Goal: Task Accomplishment & Management: Complete application form

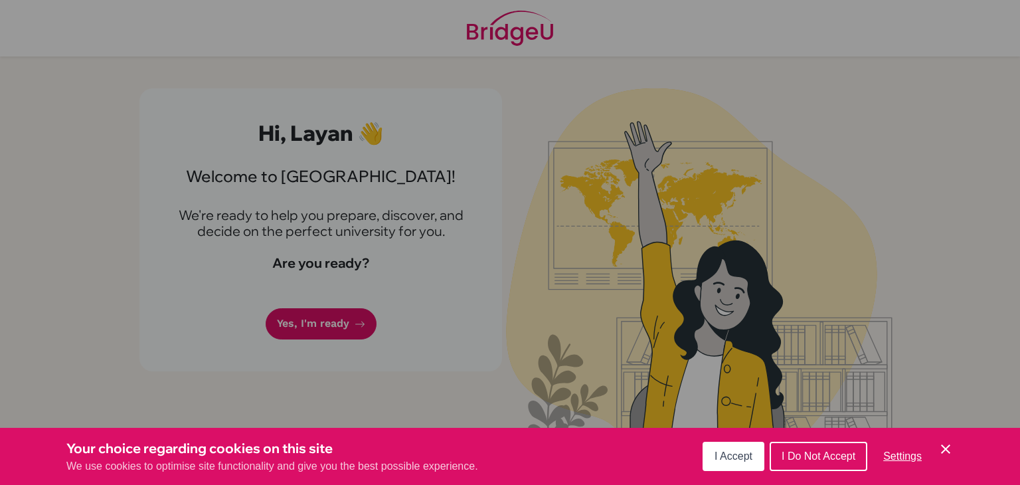
click at [729, 451] on span "I Accept" at bounding box center [734, 455] width 38 height 11
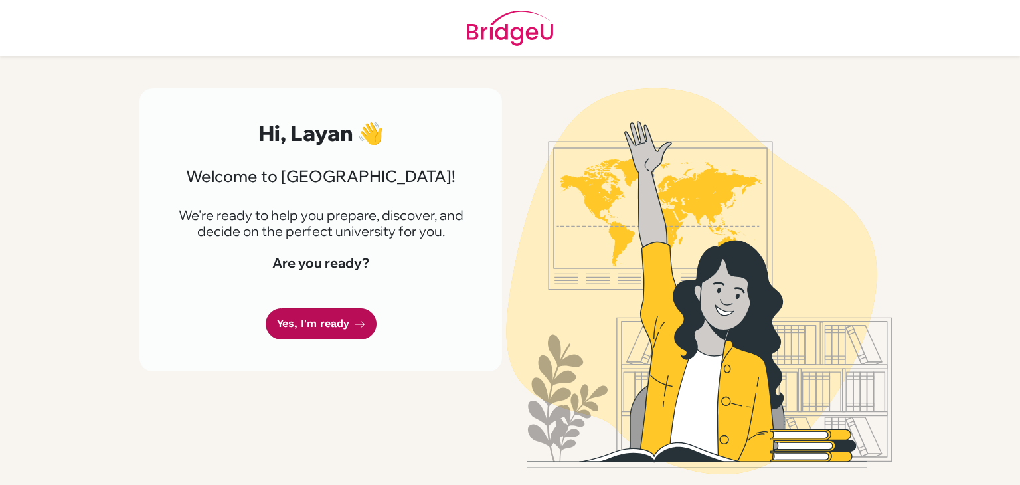
click at [351, 329] on link "Yes, I'm ready" at bounding box center [321, 323] width 111 height 31
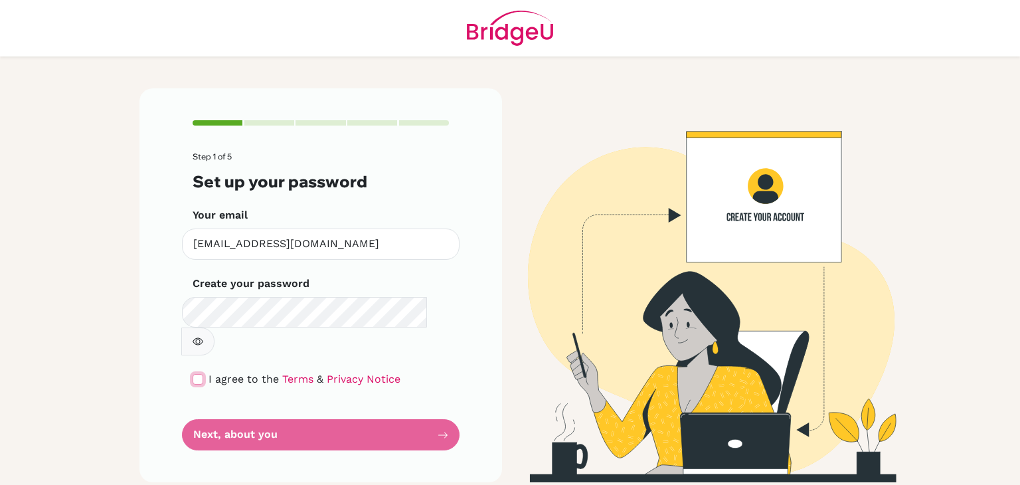
click at [199, 374] on input "checkbox" at bounding box center [198, 379] width 11 height 11
checkbox input "true"
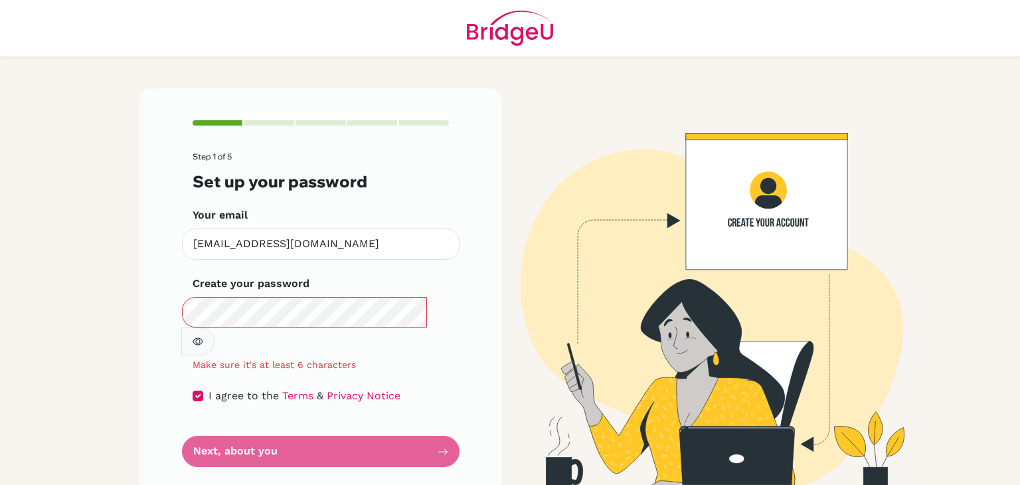
click at [215, 327] on button "button" at bounding box center [197, 341] width 33 height 28
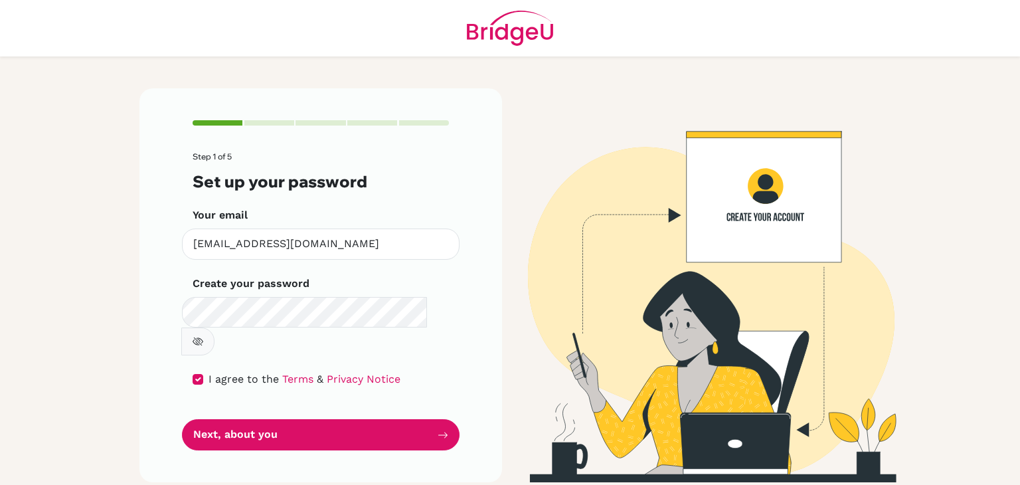
click at [215, 327] on button "button" at bounding box center [197, 341] width 33 height 28
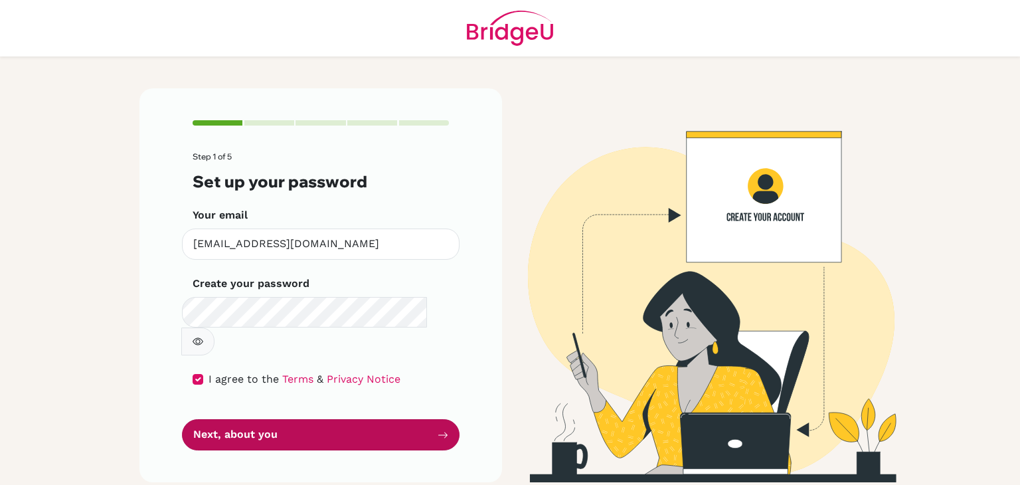
click at [410, 419] on button "Next, about you" at bounding box center [321, 434] width 278 height 31
